Goal: Information Seeking & Learning: Learn about a topic

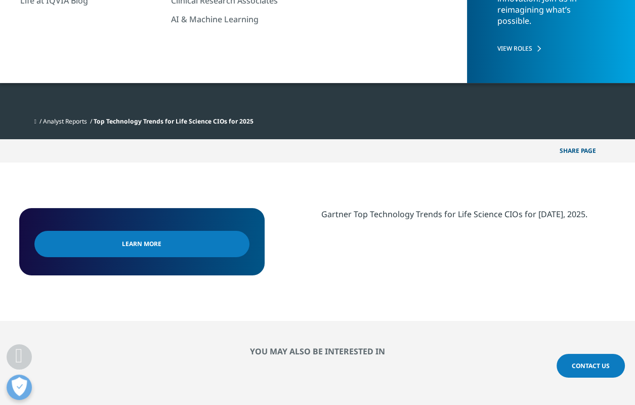
scroll to position [168, 0]
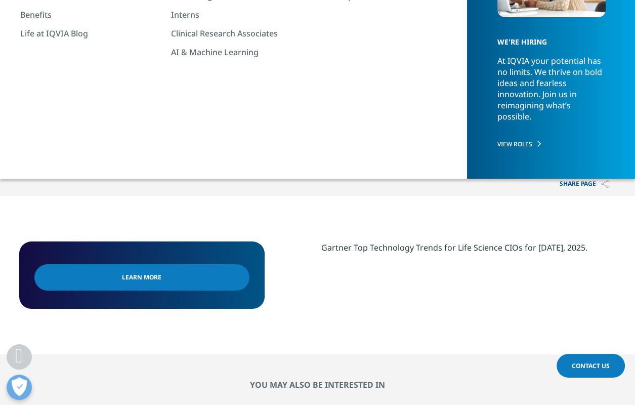
click at [227, 283] on link "Learn More" at bounding box center [141, 277] width 215 height 26
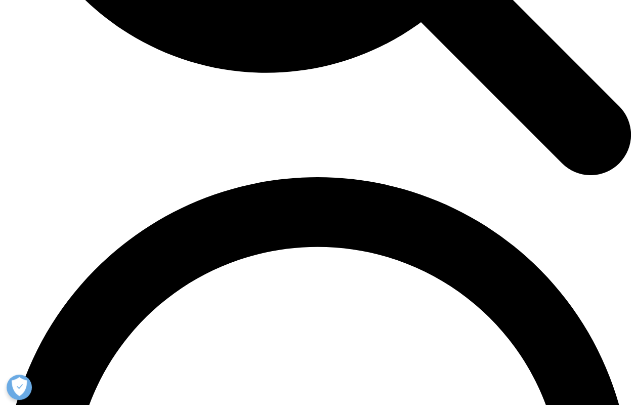
scroll to position [1099, 0]
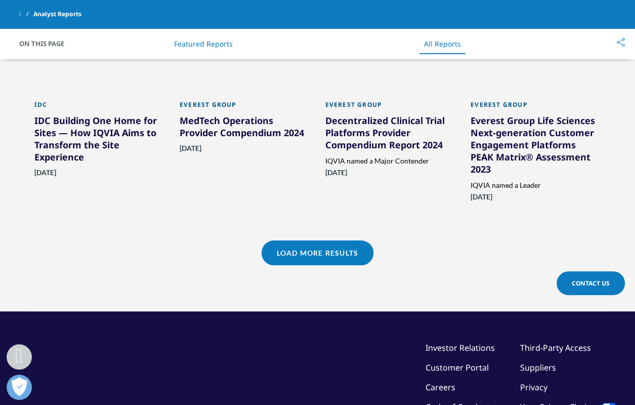
click at [370, 241] on div "Load More Results" at bounding box center [318, 252] width 112 height 25
click at [351, 240] on link "Load More Results" at bounding box center [318, 252] width 112 height 25
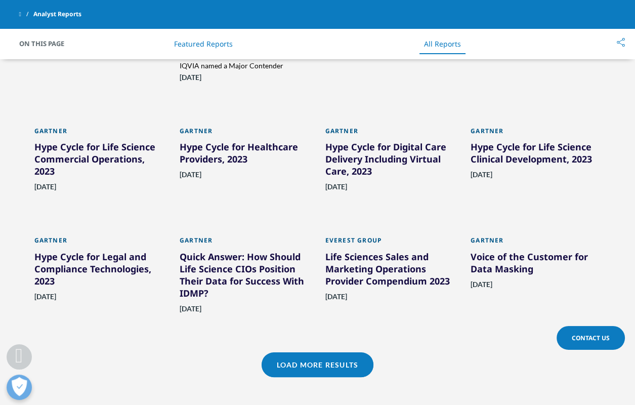
scroll to position [1436, 0]
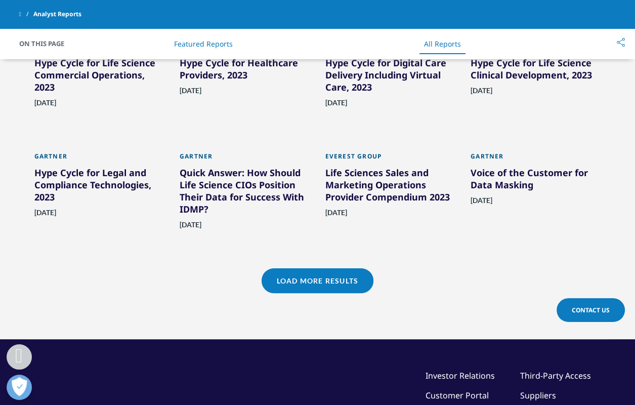
click at [364, 268] on link "Load More Results" at bounding box center [318, 280] width 112 height 25
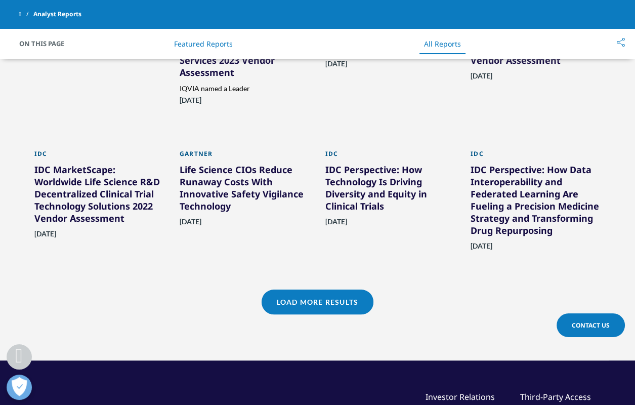
scroll to position [1858, 0]
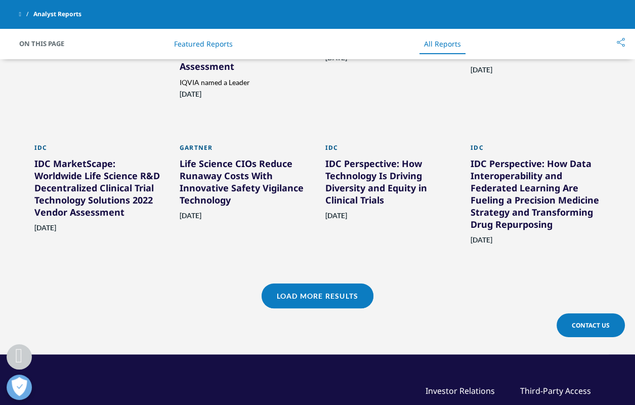
click at [369, 283] on div "Load More Results" at bounding box center [318, 295] width 112 height 25
click at [353, 283] on link "Load More Results" at bounding box center [318, 295] width 112 height 25
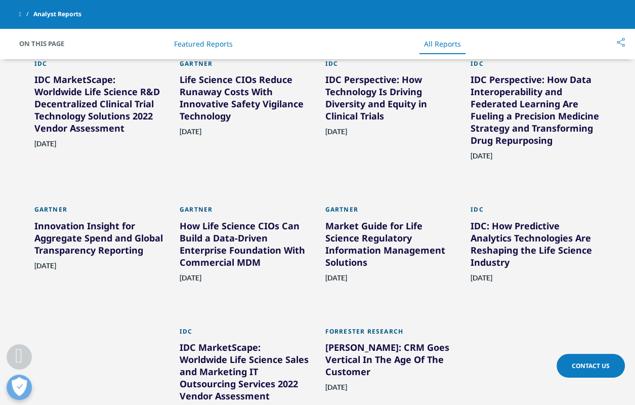
scroll to position [2026, 0]
